Goal: Task Accomplishment & Management: Use online tool/utility

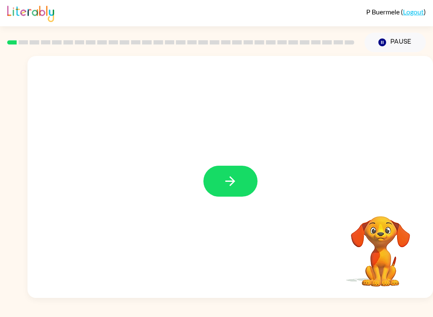
click at [227, 187] on icon "button" at bounding box center [230, 181] width 15 height 15
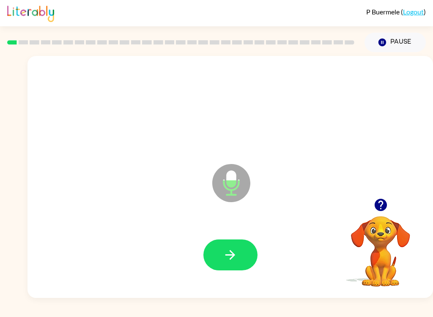
click at [236, 254] on icon "button" at bounding box center [230, 254] width 15 height 15
click at [226, 264] on button "button" at bounding box center [231, 254] width 54 height 31
click at [233, 260] on icon "button" at bounding box center [230, 254] width 15 height 15
click at [232, 257] on icon "button" at bounding box center [231, 255] width 10 height 10
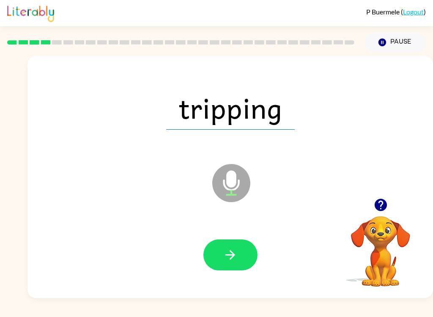
click at [233, 264] on button "button" at bounding box center [231, 254] width 54 height 31
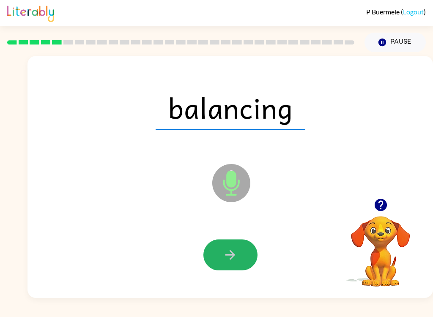
click at [233, 257] on icon "button" at bounding box center [231, 255] width 10 height 10
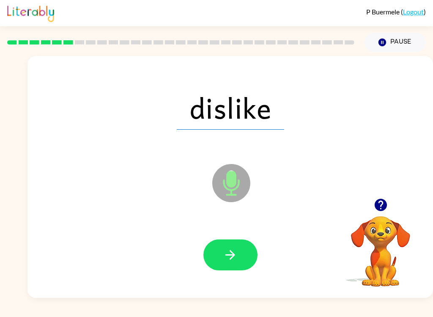
click at [232, 262] on button "button" at bounding box center [231, 254] width 54 height 31
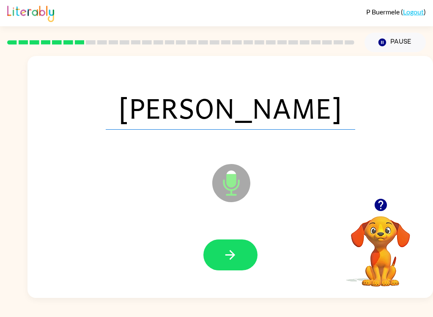
click at [220, 260] on button "button" at bounding box center [231, 254] width 54 height 31
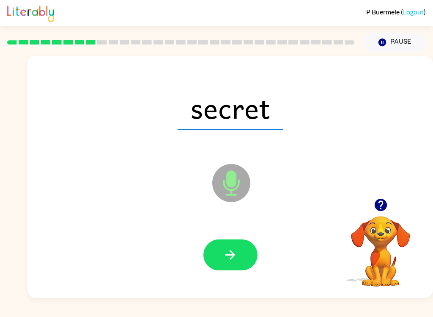
click at [223, 256] on button "button" at bounding box center [231, 254] width 54 height 31
click at [232, 262] on icon "button" at bounding box center [230, 254] width 15 height 15
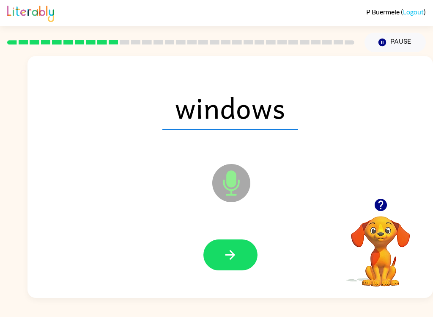
click at [224, 265] on button "button" at bounding box center [231, 254] width 54 height 31
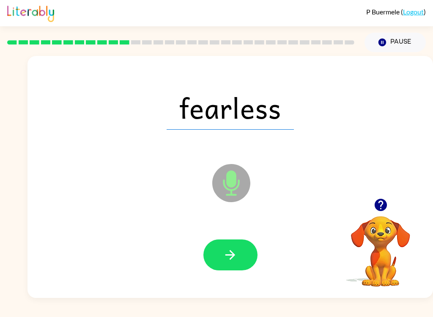
click at [233, 262] on icon "button" at bounding box center [230, 254] width 15 height 15
click at [234, 261] on icon "button" at bounding box center [230, 254] width 15 height 15
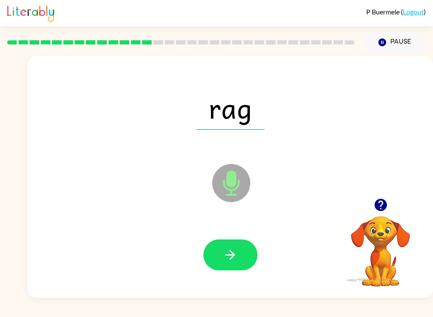
click at [234, 256] on icon "button" at bounding box center [231, 255] width 10 height 10
click at [236, 256] on icon "button" at bounding box center [230, 254] width 15 height 15
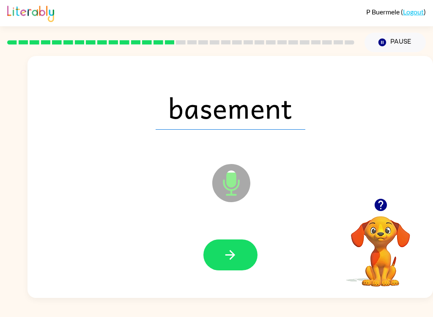
click at [222, 259] on button "button" at bounding box center [231, 254] width 54 height 31
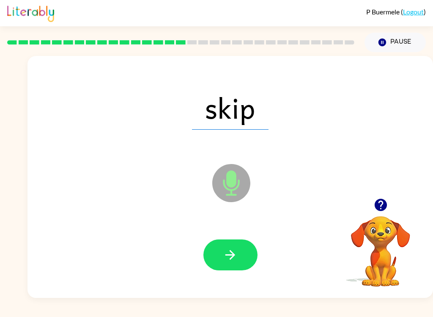
click at [227, 257] on icon "button" at bounding box center [230, 254] width 15 height 15
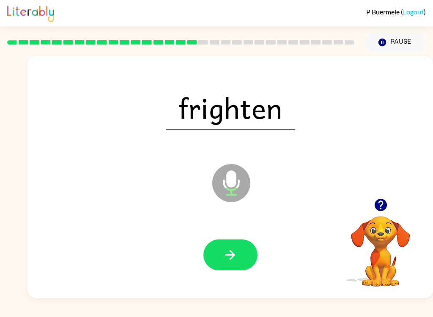
click at [238, 256] on button "button" at bounding box center [231, 254] width 54 height 31
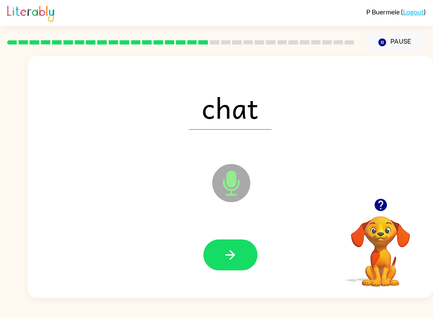
click at [236, 262] on icon "button" at bounding box center [230, 254] width 15 height 15
click at [238, 270] on button "button" at bounding box center [231, 254] width 54 height 31
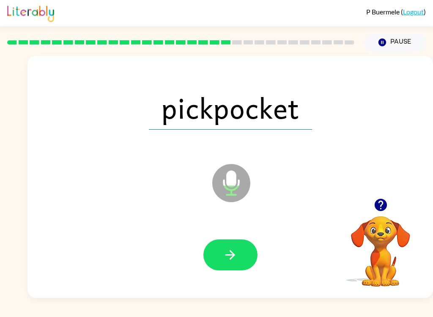
click at [223, 256] on icon "button" at bounding box center [230, 254] width 15 height 15
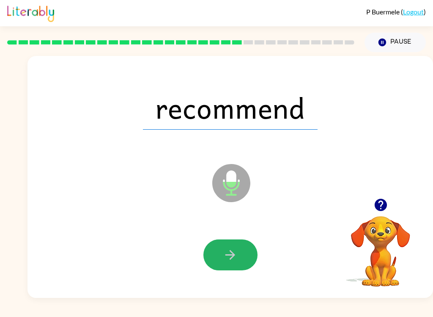
click at [233, 261] on icon "button" at bounding box center [230, 254] width 15 height 15
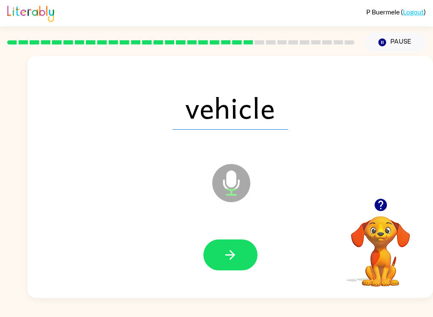
click at [240, 256] on button "button" at bounding box center [231, 254] width 54 height 31
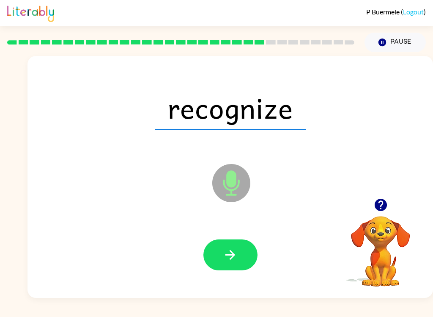
click at [232, 262] on icon "button" at bounding box center [230, 254] width 15 height 15
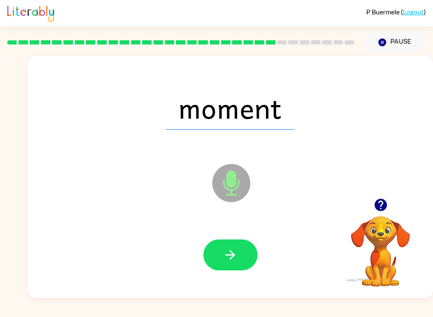
click at [225, 263] on button "button" at bounding box center [231, 254] width 54 height 31
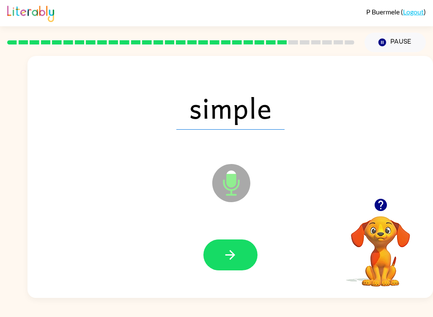
click at [212, 263] on button "button" at bounding box center [231, 254] width 54 height 31
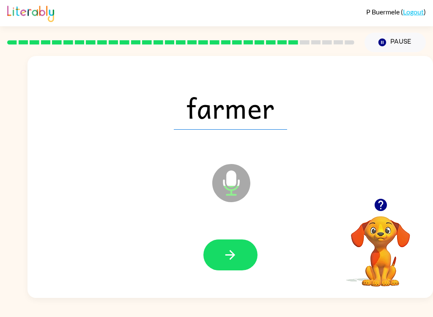
click at [234, 255] on icon "button" at bounding box center [231, 255] width 10 height 10
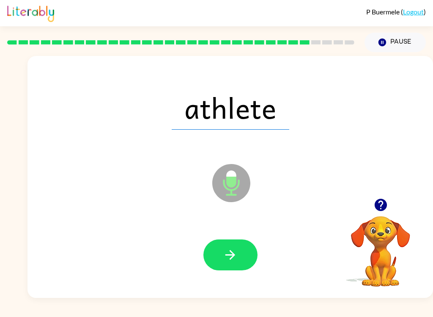
click at [231, 248] on icon "button" at bounding box center [230, 254] width 15 height 15
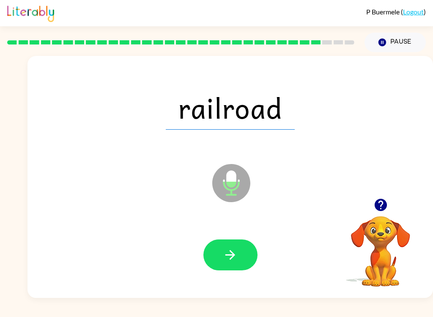
click at [229, 256] on icon "button" at bounding box center [230, 254] width 15 height 15
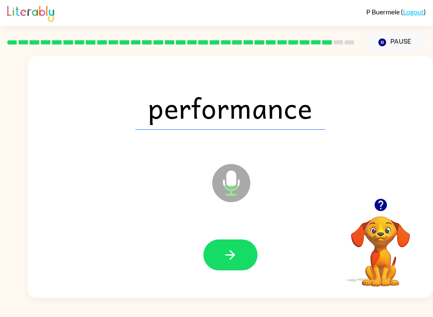
click at [234, 256] on icon "button" at bounding box center [231, 255] width 10 height 10
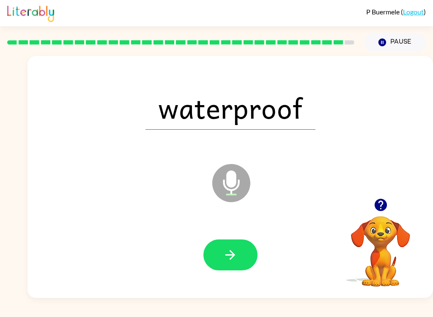
click at [243, 262] on button "button" at bounding box center [231, 254] width 54 height 31
